Goal: Book appointment/travel/reservation

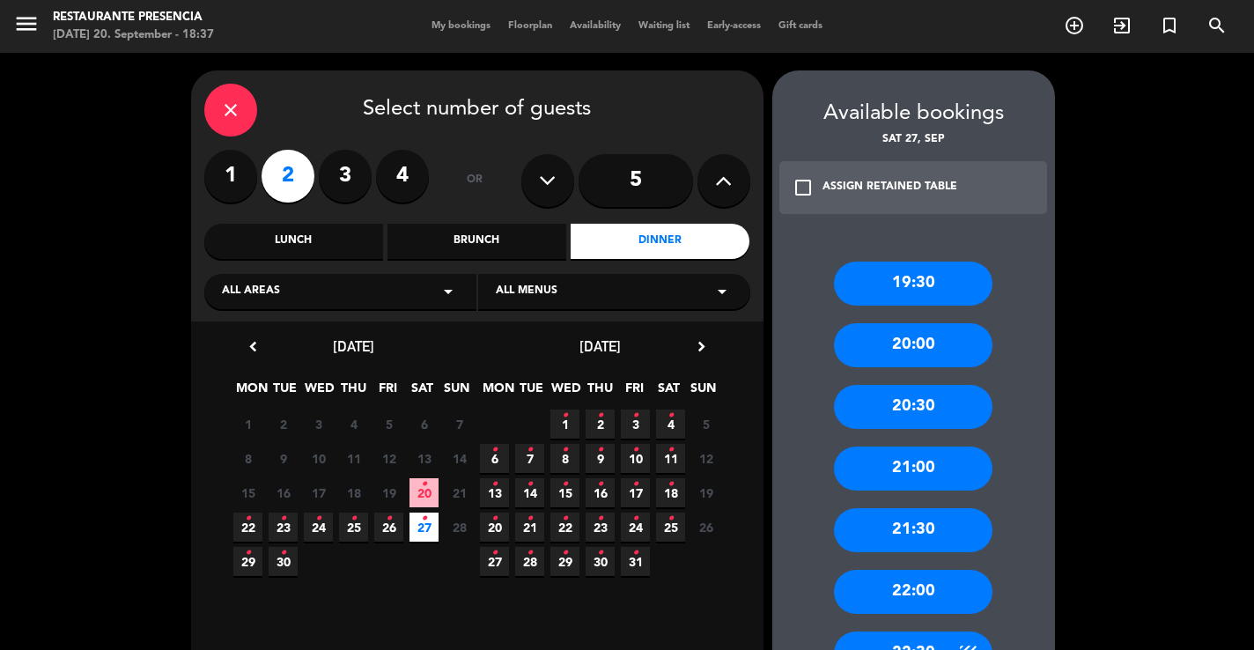
scroll to position [34, 0]
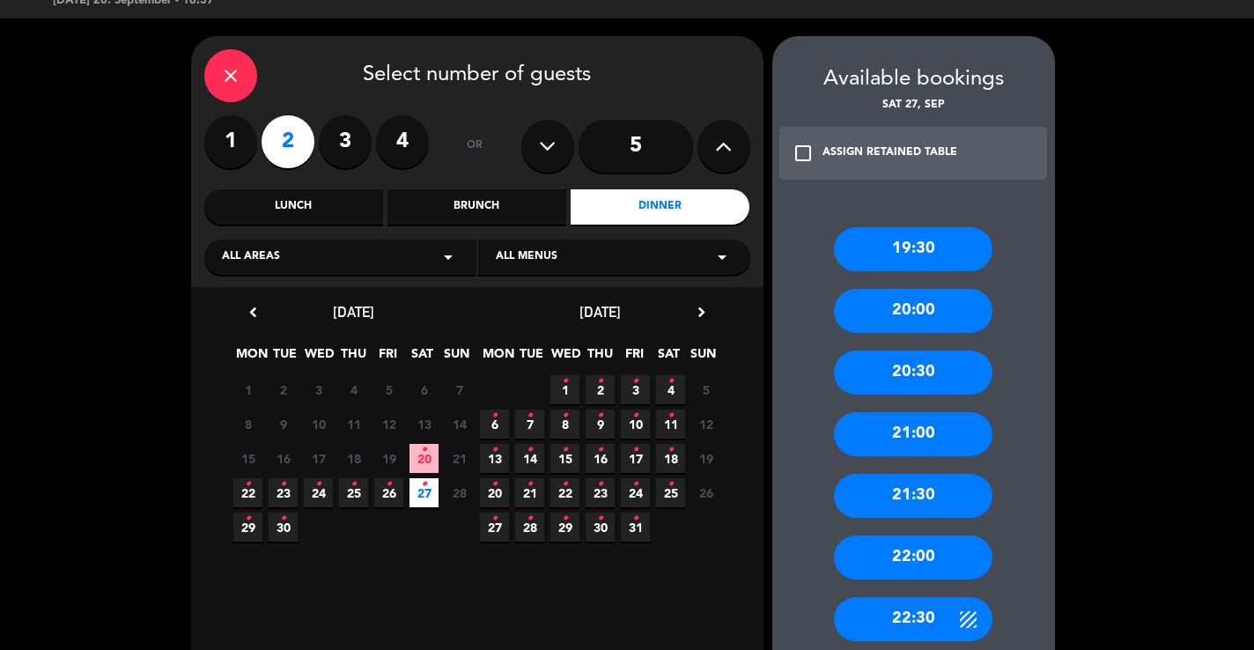
click at [891, 367] on div "20:30" at bounding box center [913, 373] width 159 height 44
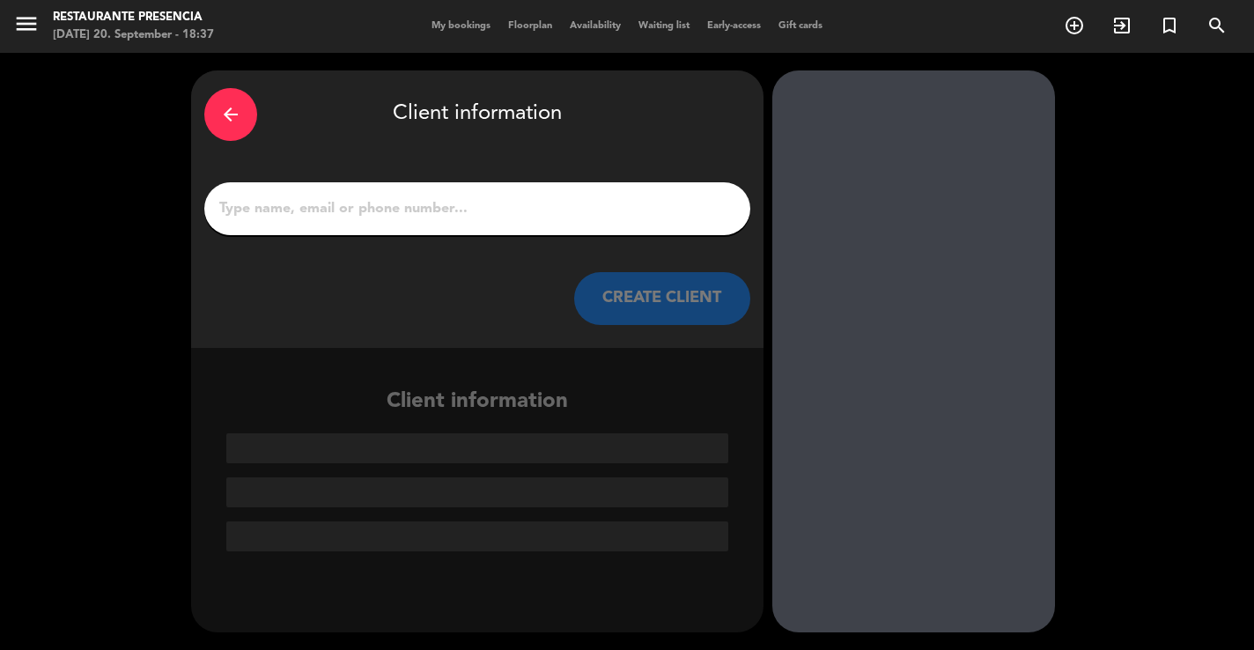
scroll to position [0, 0]
click at [268, 204] on input "1" at bounding box center [478, 208] width 520 height 25
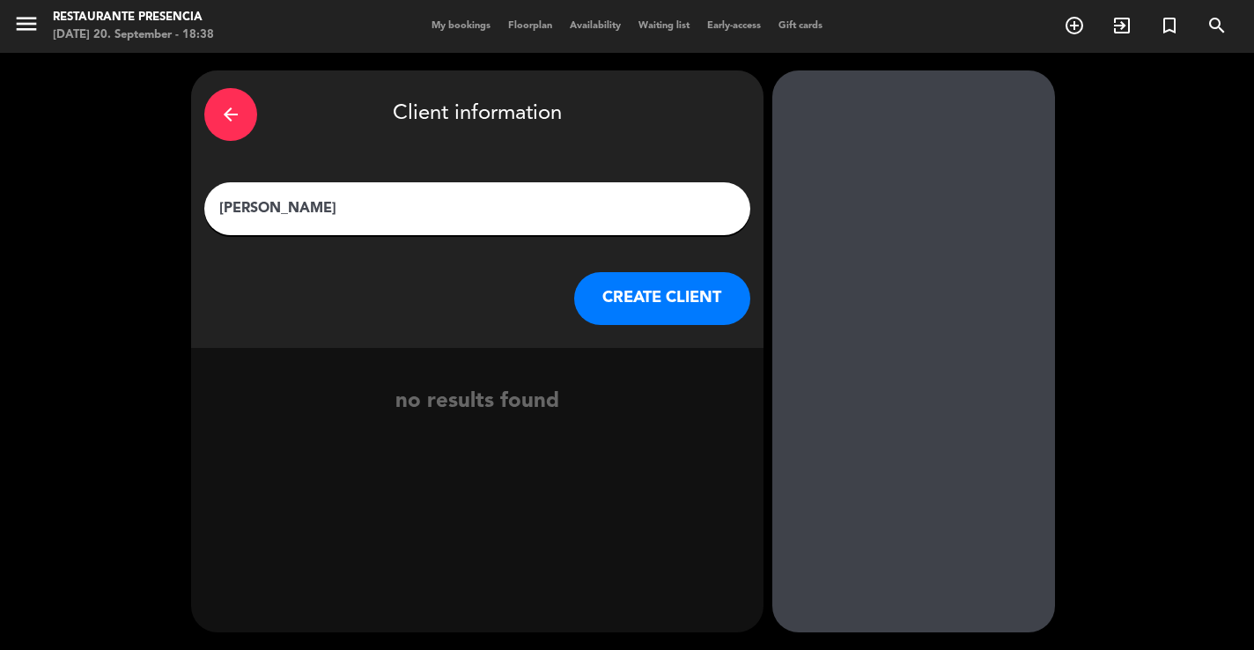
type input "[PERSON_NAME]"
click at [636, 287] on button "CREATE CLIENT" at bounding box center [662, 298] width 176 height 53
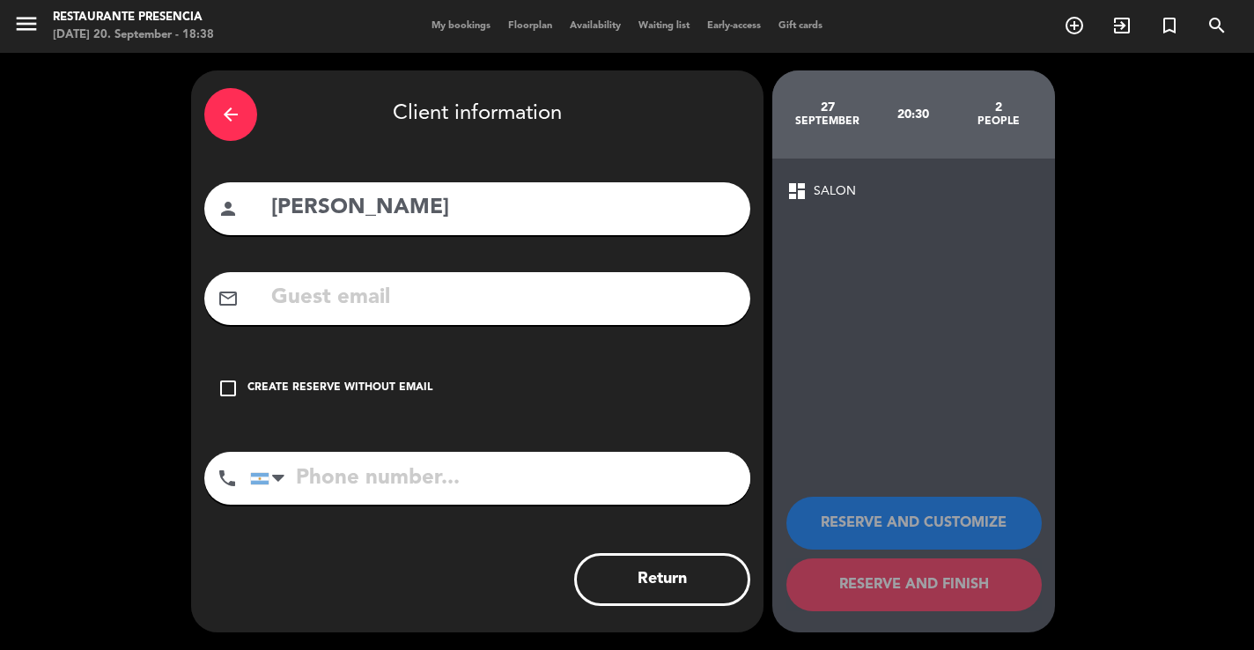
click at [335, 474] on input "tel" at bounding box center [500, 478] width 500 height 53
type input "1164172608"
click at [347, 387] on div "Create reserve without email" at bounding box center [340, 389] width 185 height 18
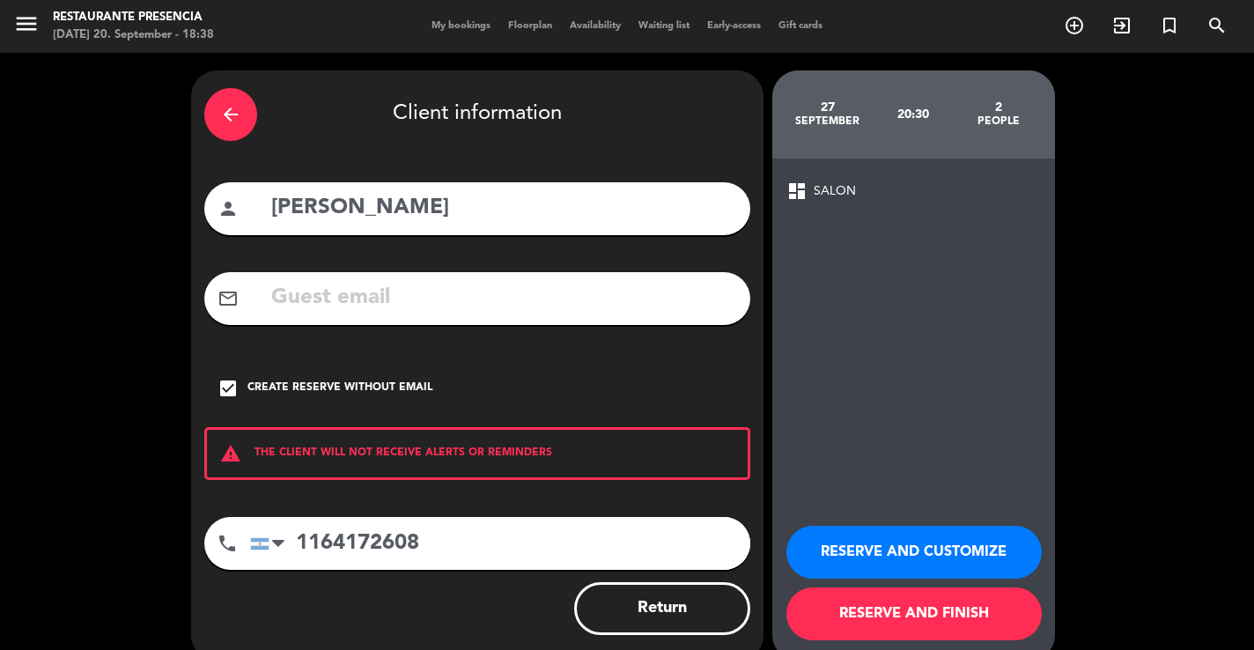
scroll to position [29, 0]
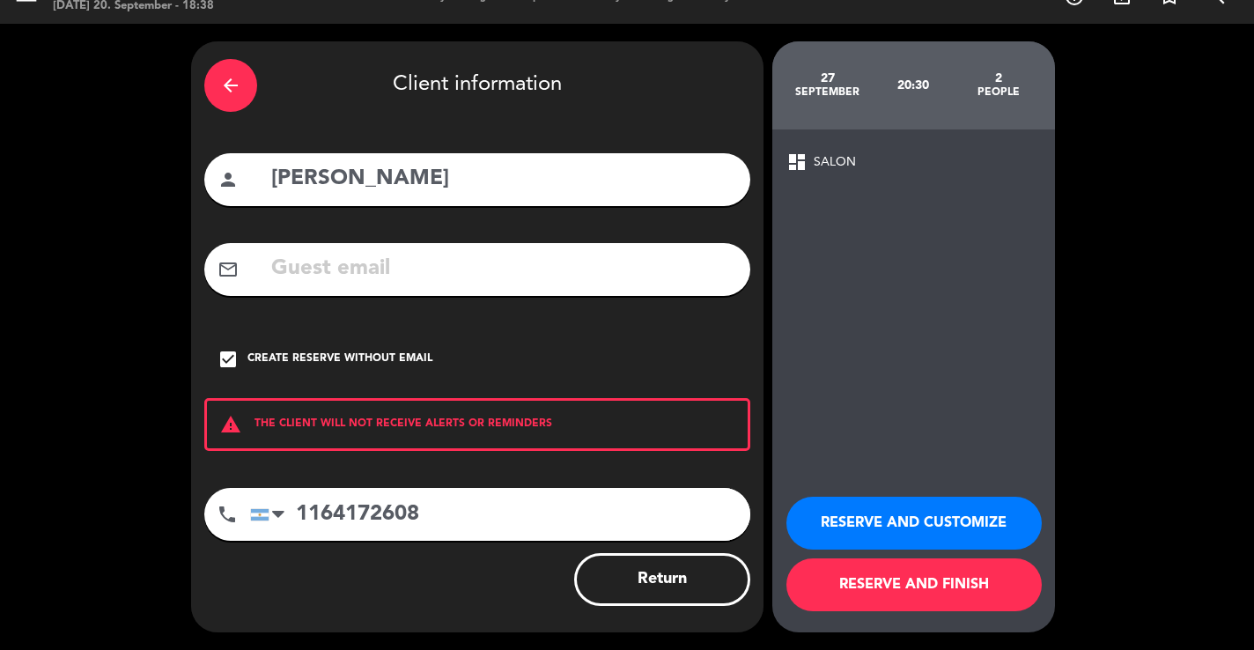
click at [932, 583] on button "RESERVE AND FINISH" at bounding box center [914, 584] width 255 height 53
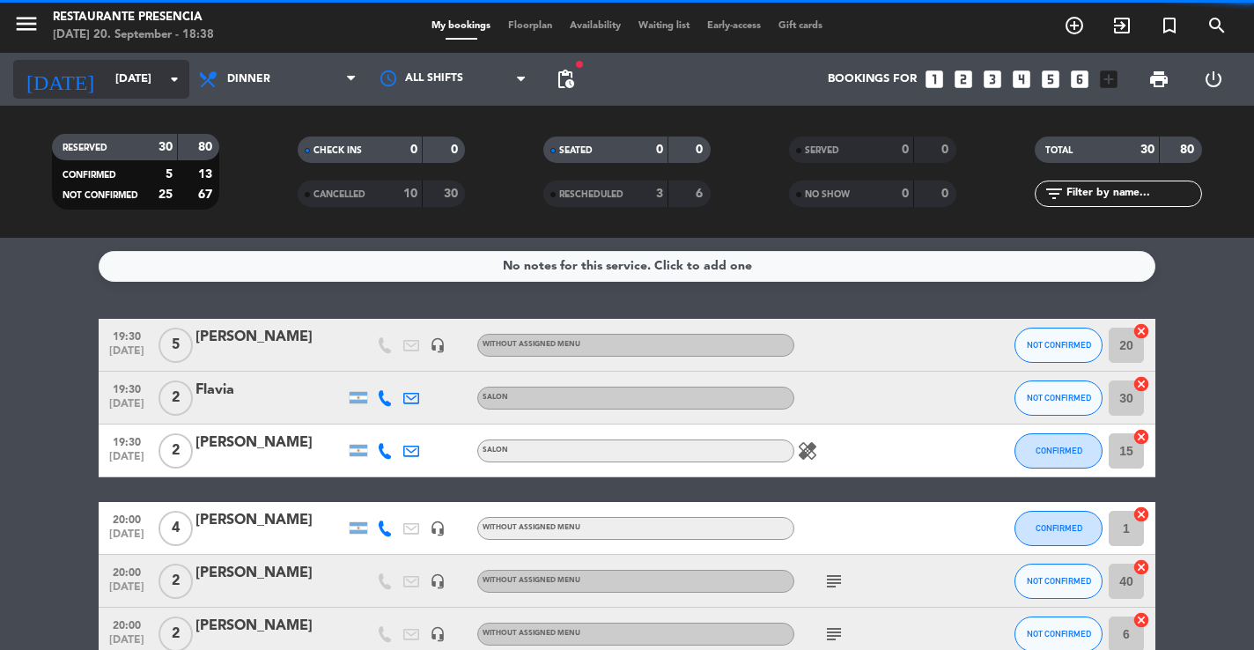
click at [107, 70] on input "[DATE]" at bounding box center [183, 79] width 153 height 32
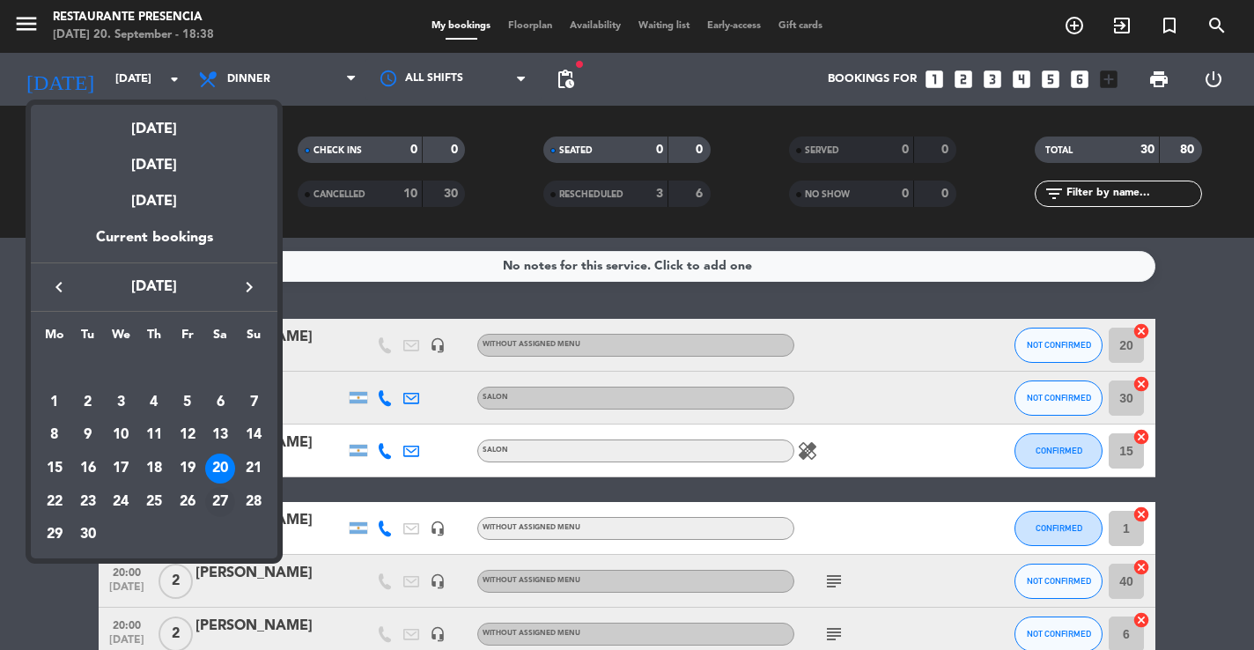
click at [225, 495] on div "27" at bounding box center [220, 502] width 30 height 30
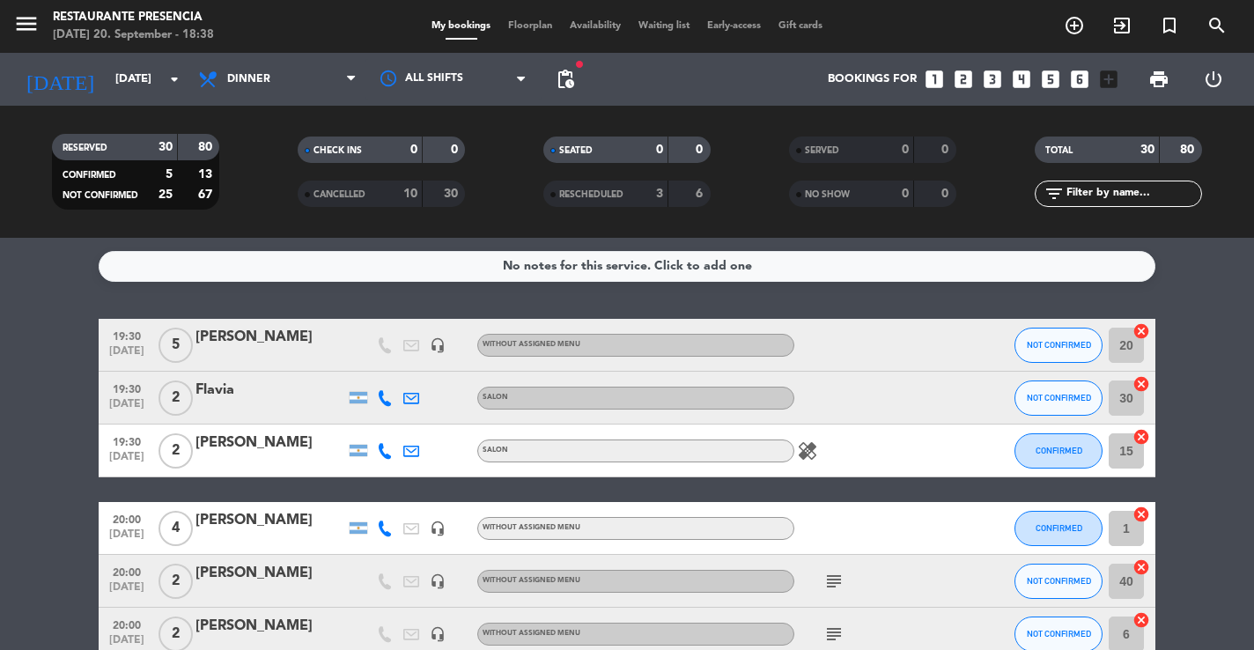
type input "[DATE]"
